Goal: Find specific fact: Find specific fact

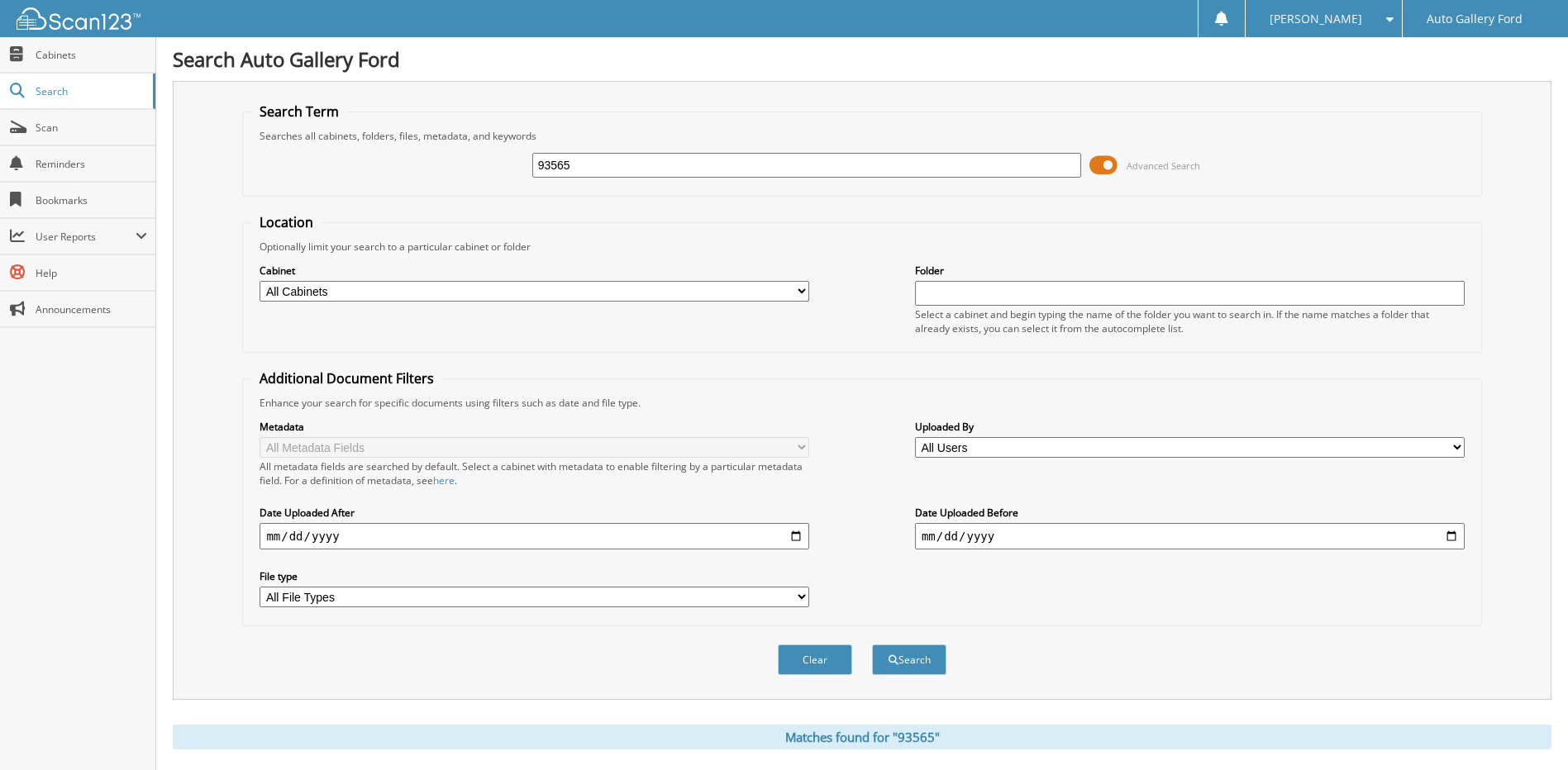
drag, startPoint x: 694, startPoint y: 175, endPoint x: 410, endPoint y: 189, distance: 284.3
click at [410, 189] on fieldset "Search Term Searches all cabinets, folders, files, metadata, and keywords 93565…" at bounding box center [861, 149] width 1239 height 94
type input "G"
type input "D1068"
click at [872, 645] on button "Search" at bounding box center [909, 660] width 75 height 31
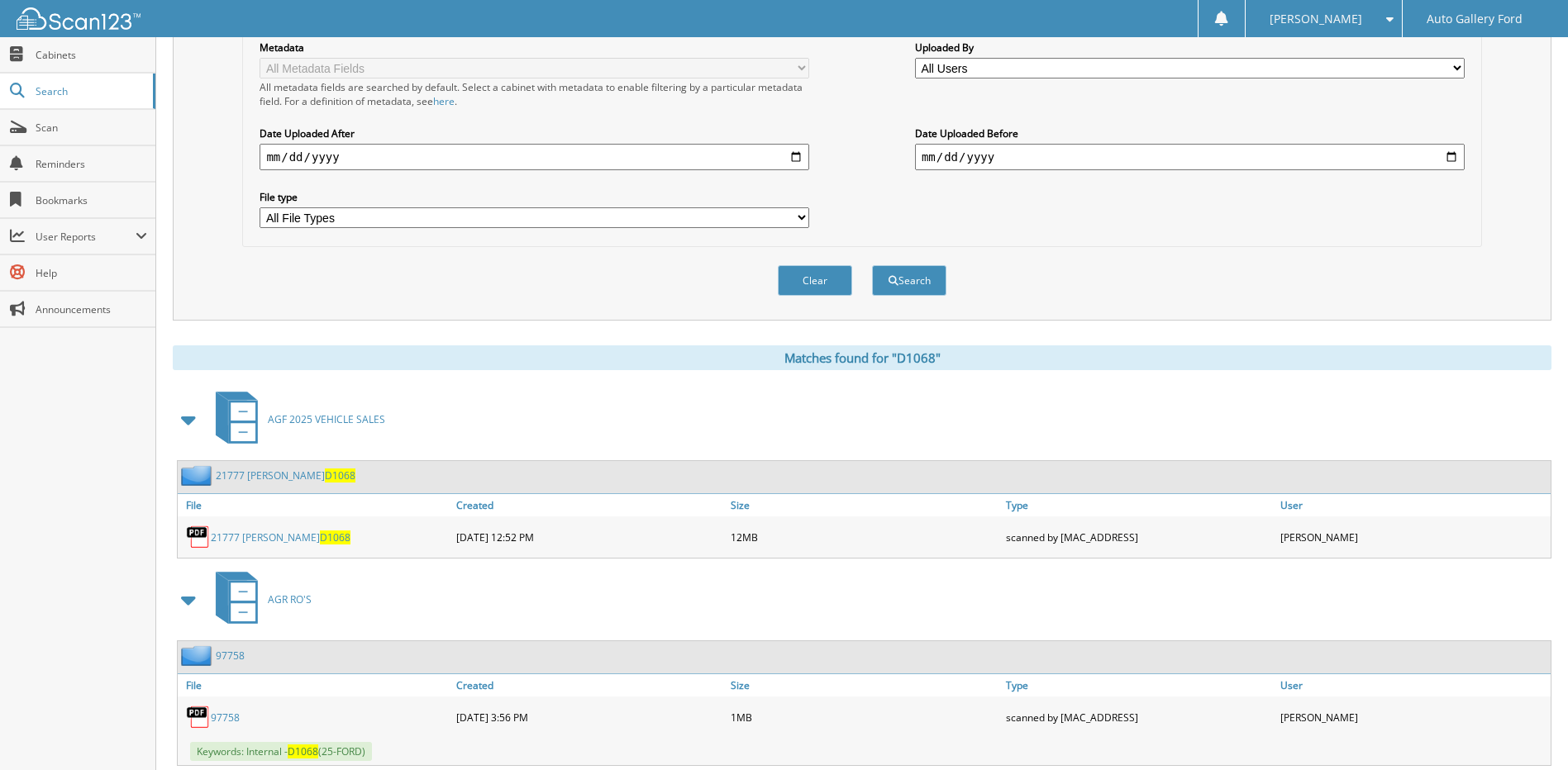
scroll to position [425, 0]
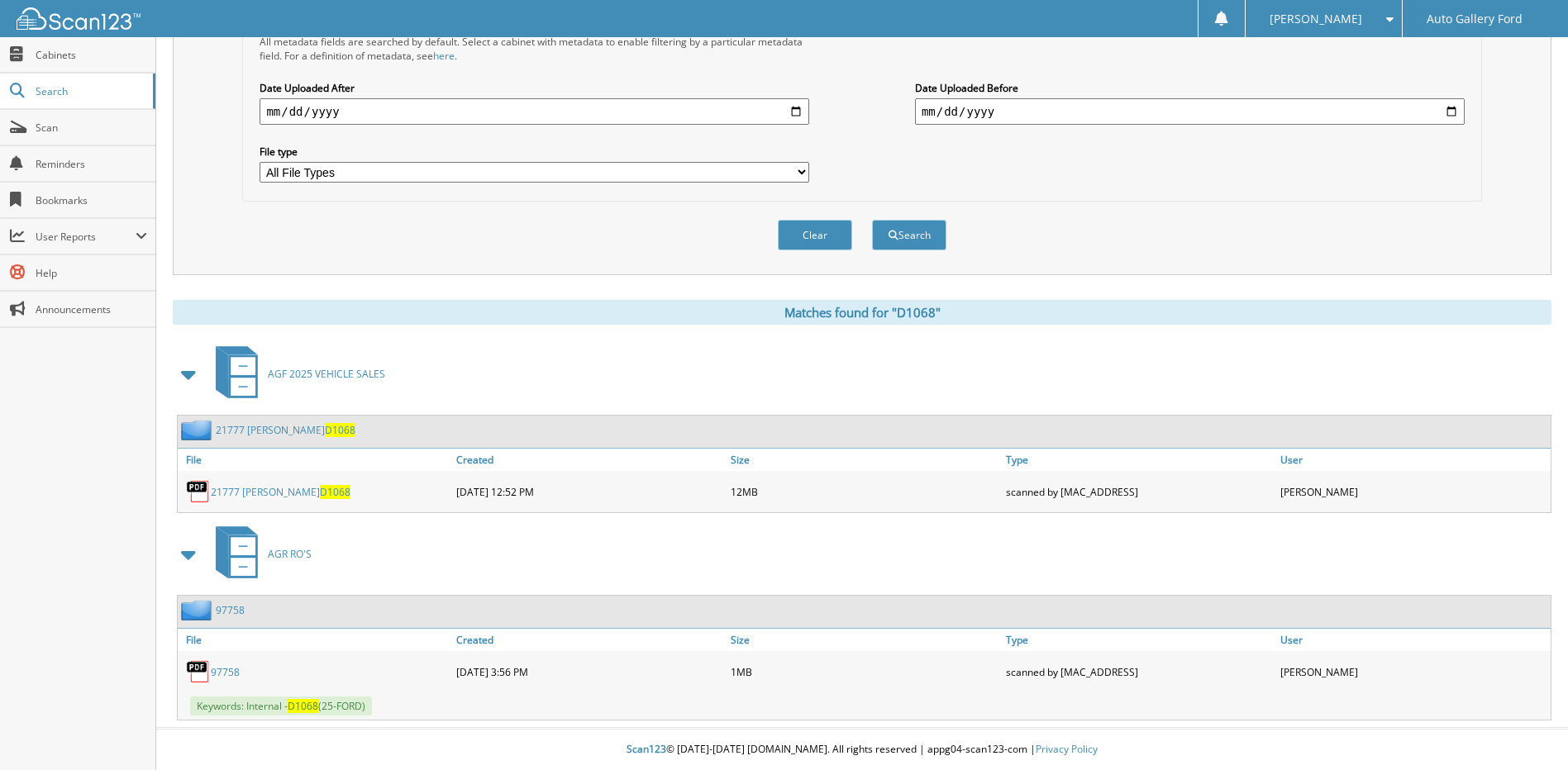
click at [325, 431] on span "D1068" at bounding box center [340, 430] width 31 height 14
